Goal: Information Seeking & Learning: Check status

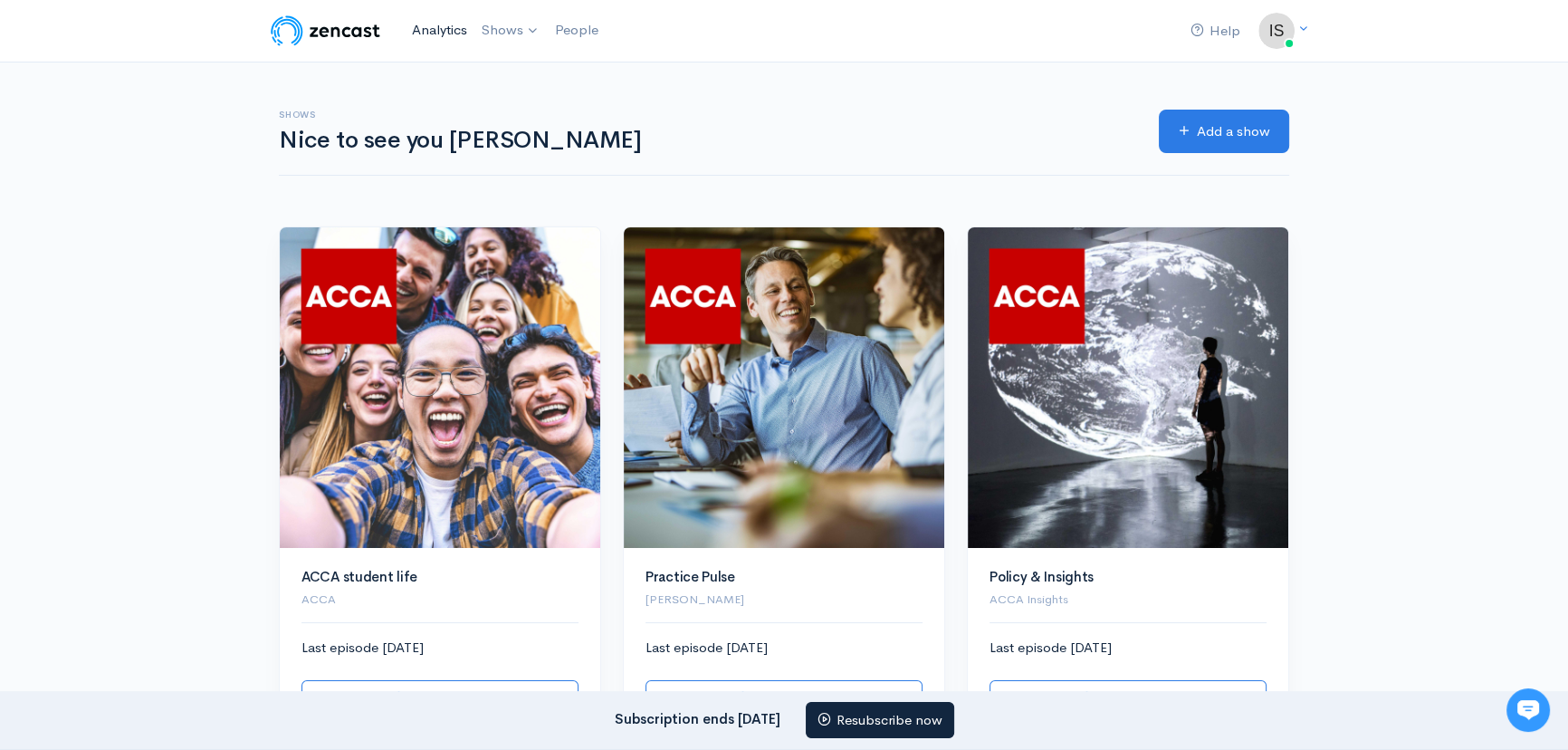
click at [441, 40] on link "Analytics" at bounding box center [440, 30] width 70 height 39
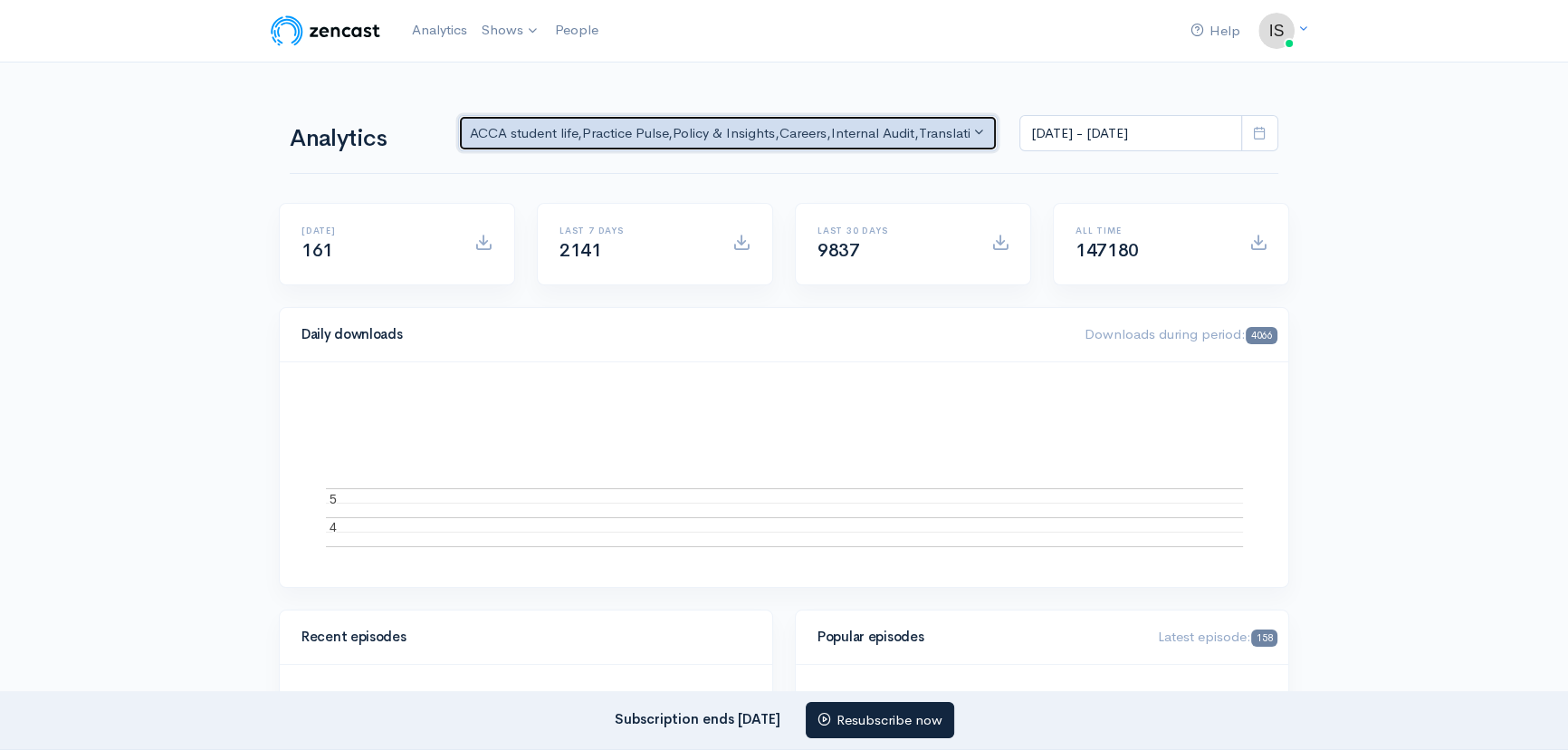
click at [493, 142] on div "ACCA student life , Practice Pulse , Policy & Insights , Careers , Internal Aud…" at bounding box center [719, 134] width 500 height 21
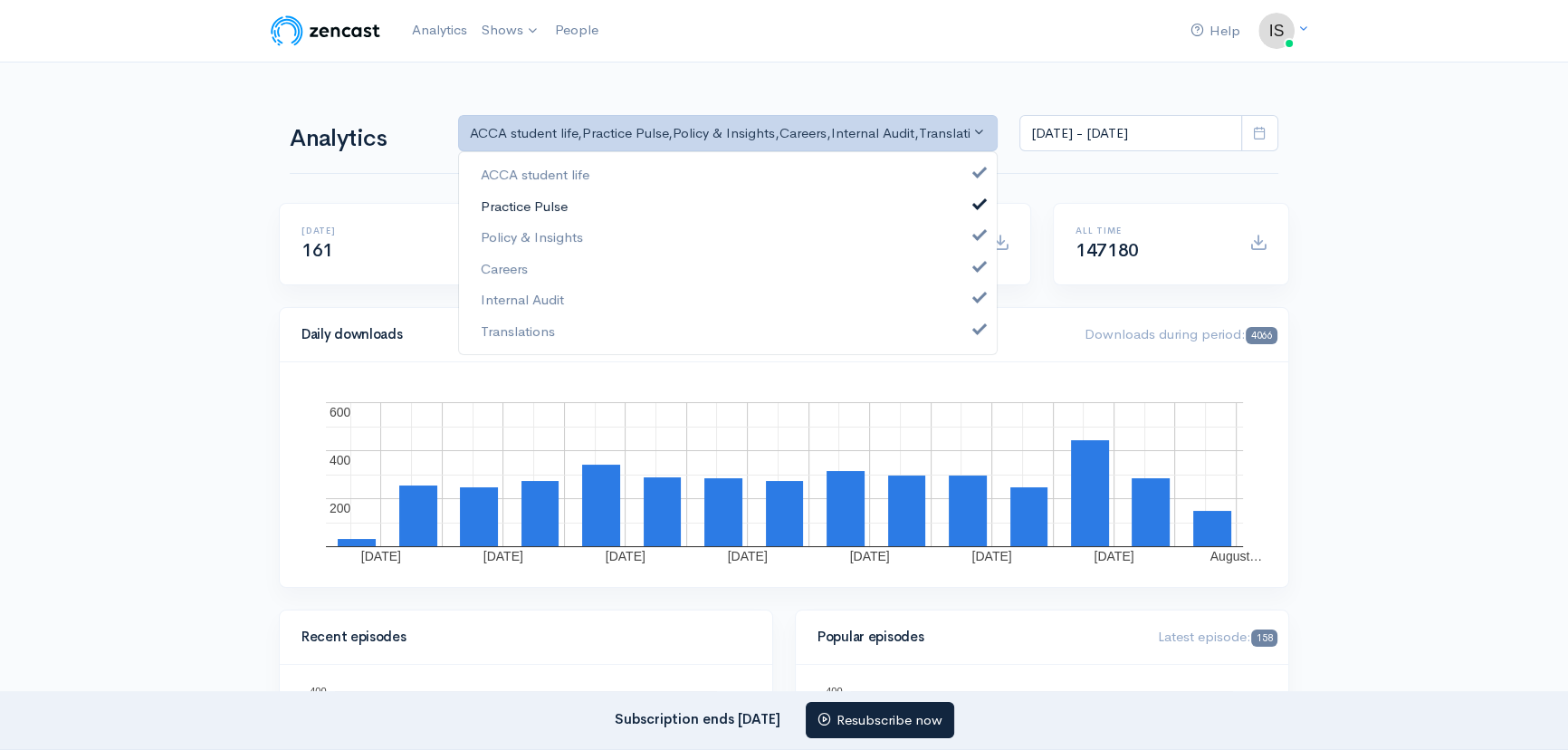
click at [541, 210] on span "Practice Pulse" at bounding box center [525, 206] width 87 height 21
click at [553, 255] on link "Careers" at bounding box center [727, 269] width 538 height 32
click at [561, 236] on span "Policy & Insights" at bounding box center [532, 237] width 103 height 21
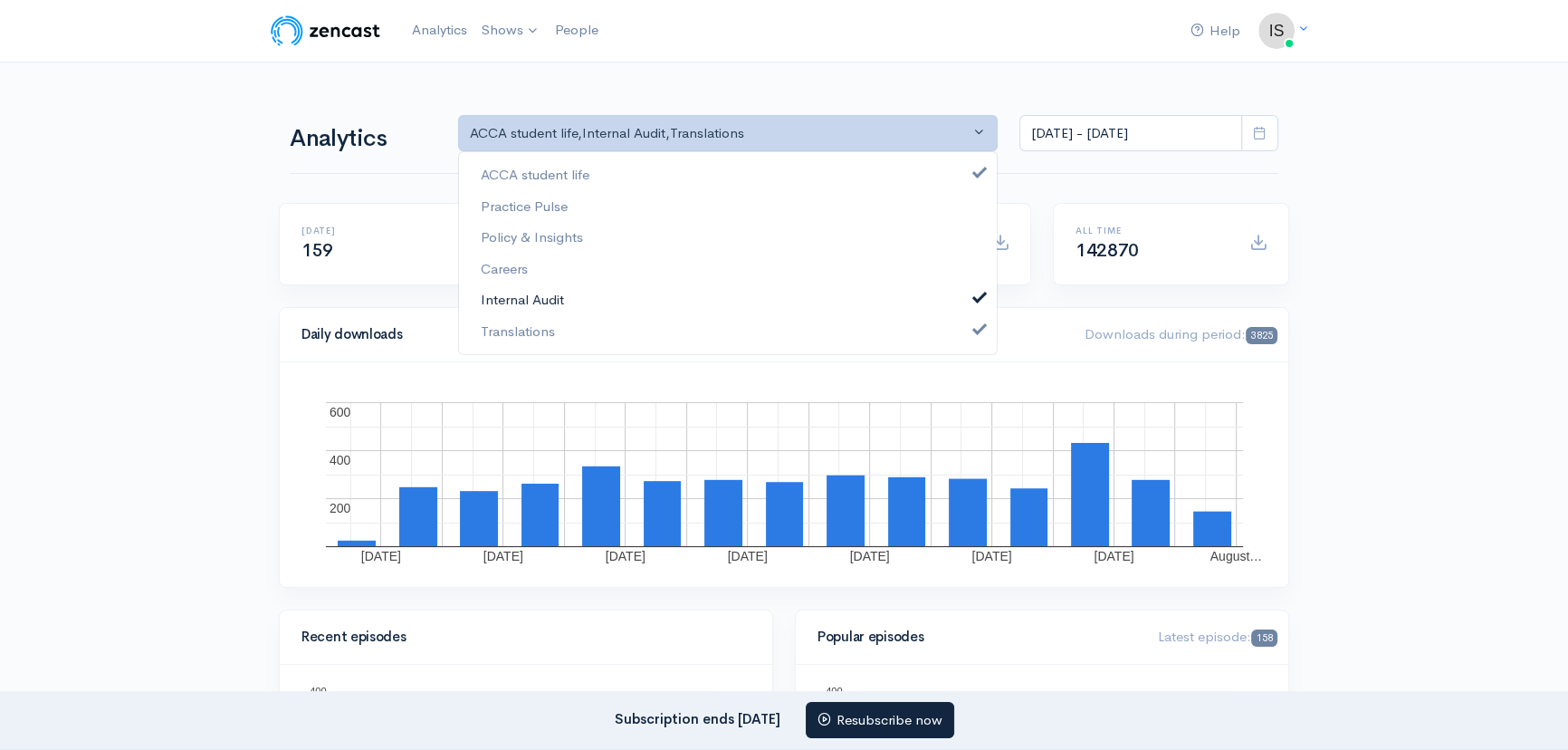
drag, startPoint x: 820, startPoint y: 302, endPoint x: 611, endPoint y: 318, distance: 209.6
click at [819, 302] on link "Internal Audit" at bounding box center [727, 301] width 538 height 32
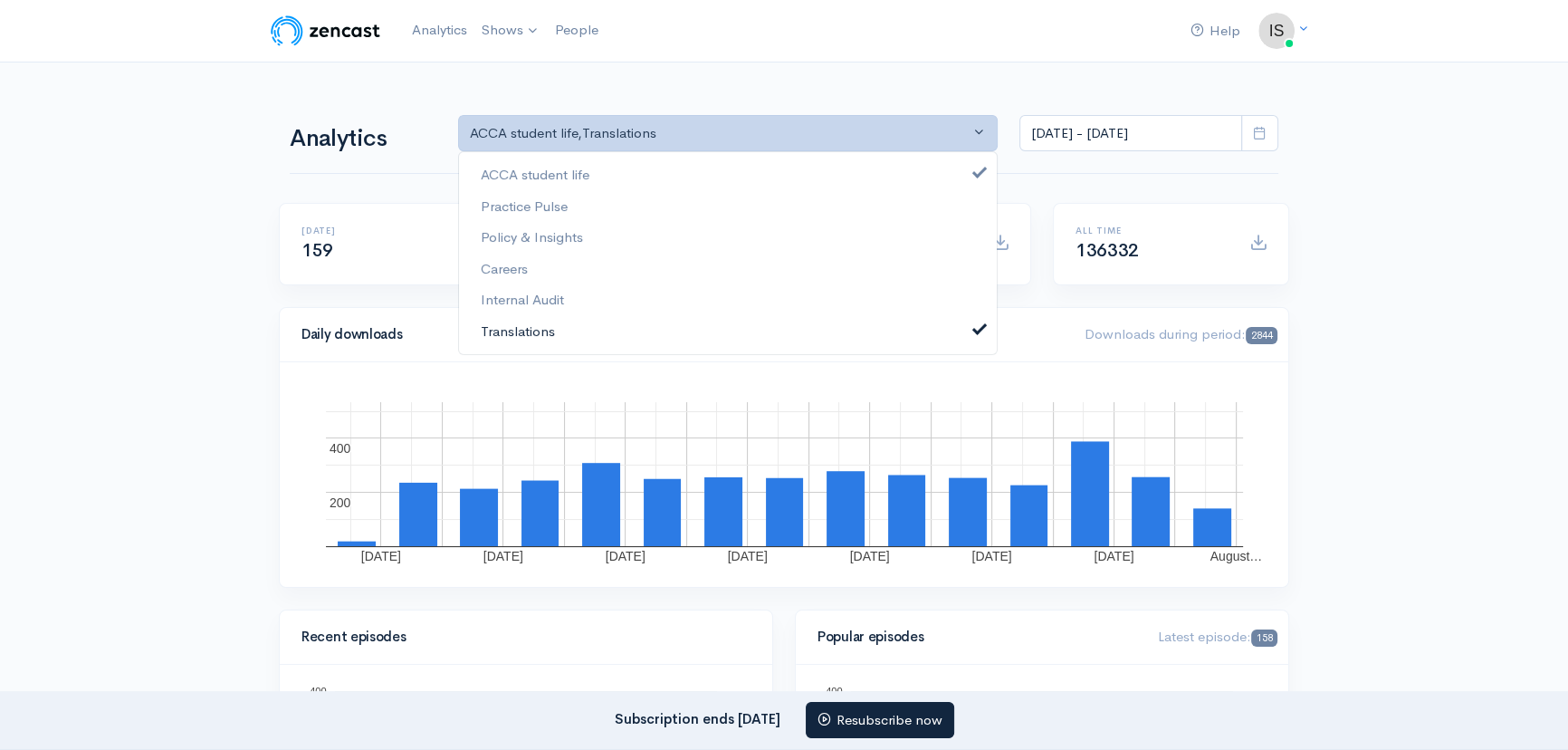
click at [545, 328] on span "Translations" at bounding box center [518, 331] width 74 height 21
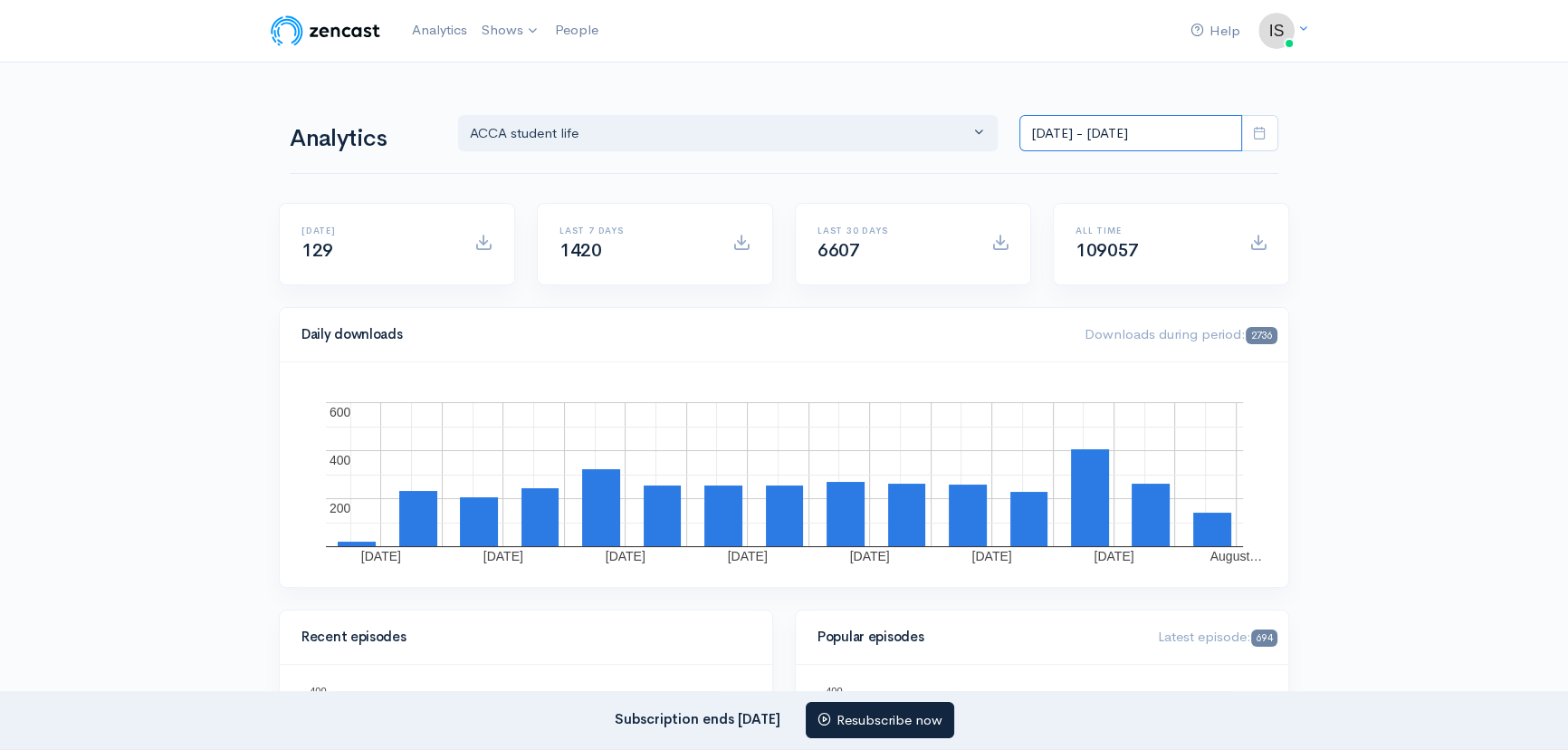
click at [1138, 130] on input "[DATE] - [DATE]" at bounding box center [1131, 133] width 223 height 37
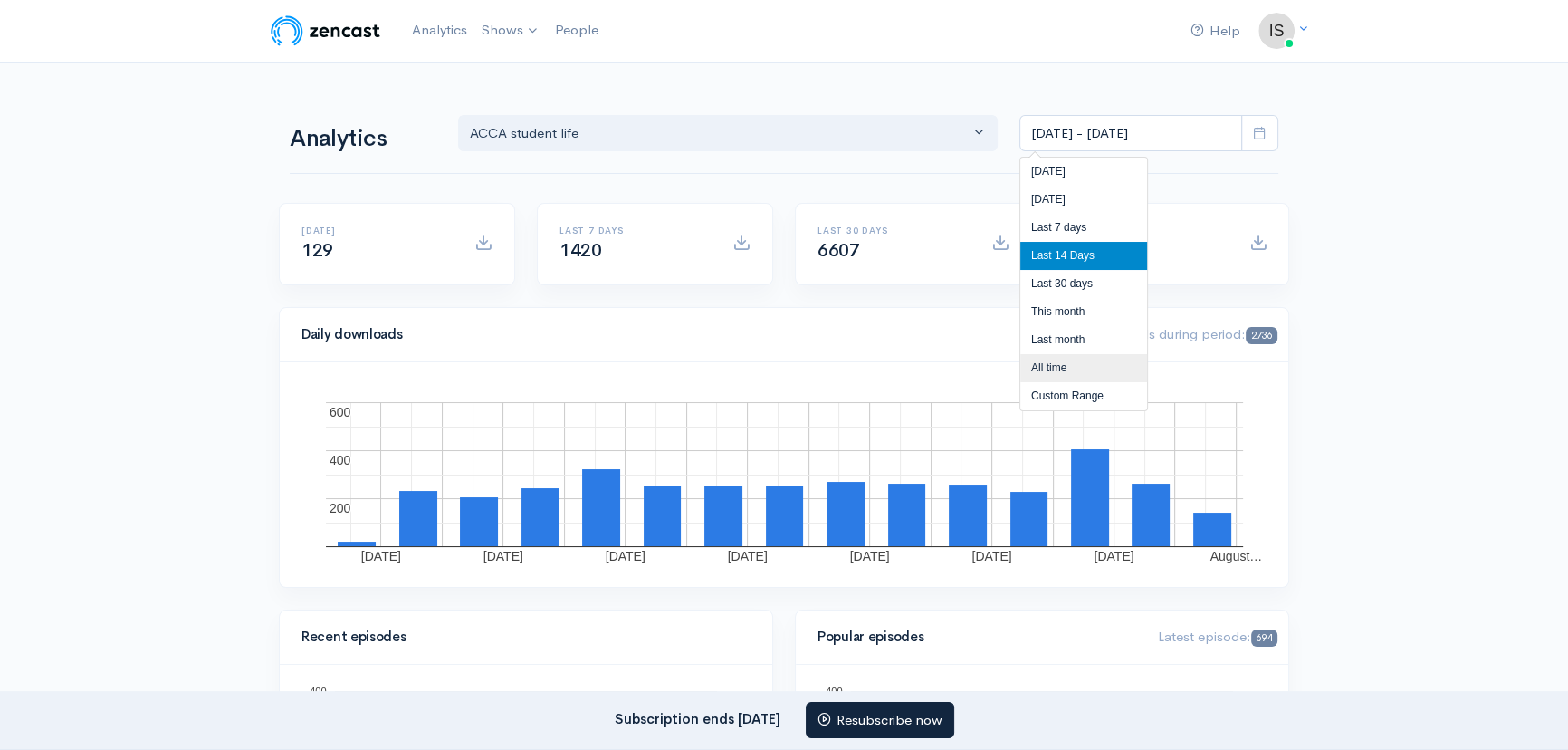
click at [1094, 370] on li "All time" at bounding box center [1084, 368] width 127 height 28
type input "[DATE] - [DATE]"
